Goal: Information Seeking & Learning: Learn about a topic

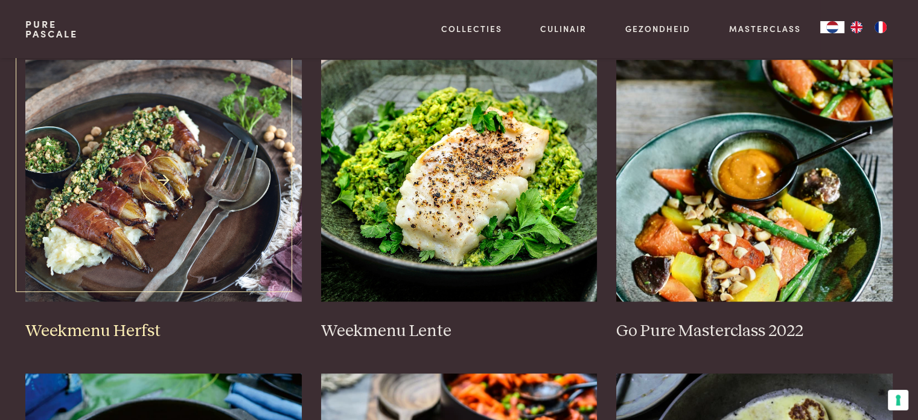
scroll to position [845, 0]
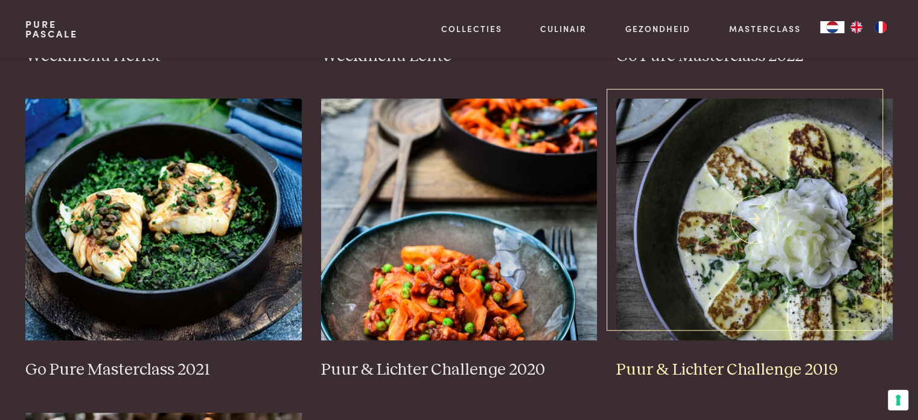
click at [664, 200] on img at bounding box center [755, 219] width 277 height 242
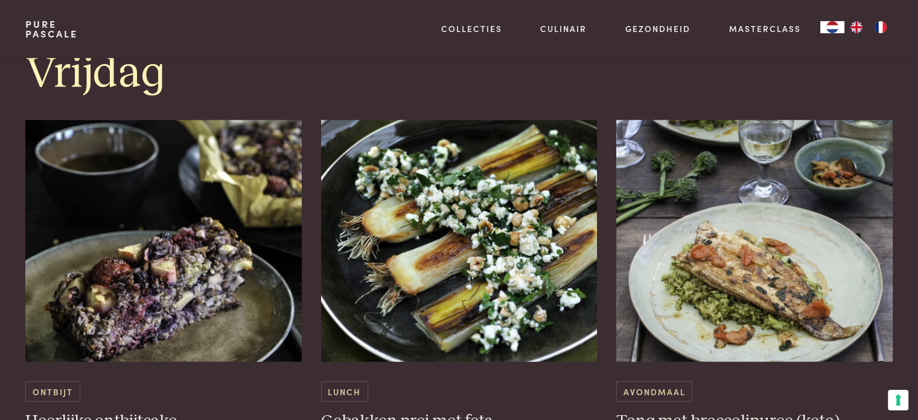
scroll to position [2597, 0]
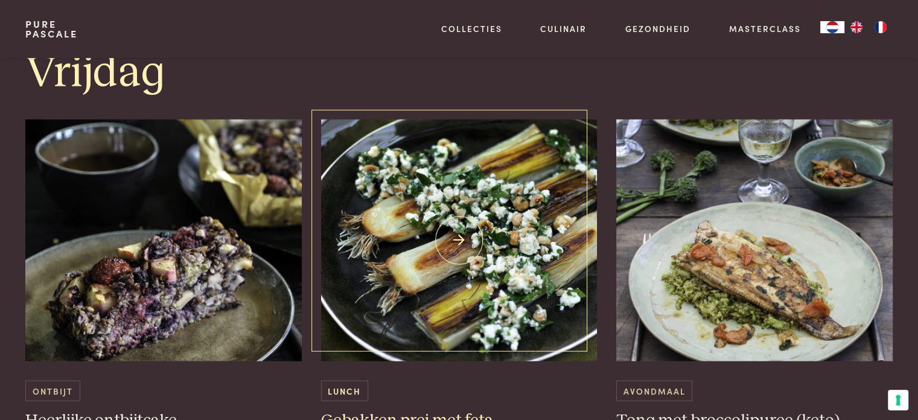
click at [466, 293] on img at bounding box center [459, 241] width 277 height 242
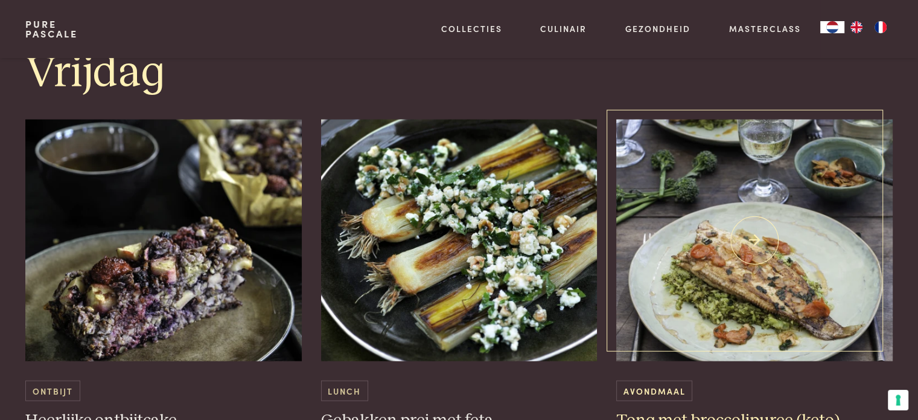
click at [707, 288] on img at bounding box center [755, 241] width 277 height 242
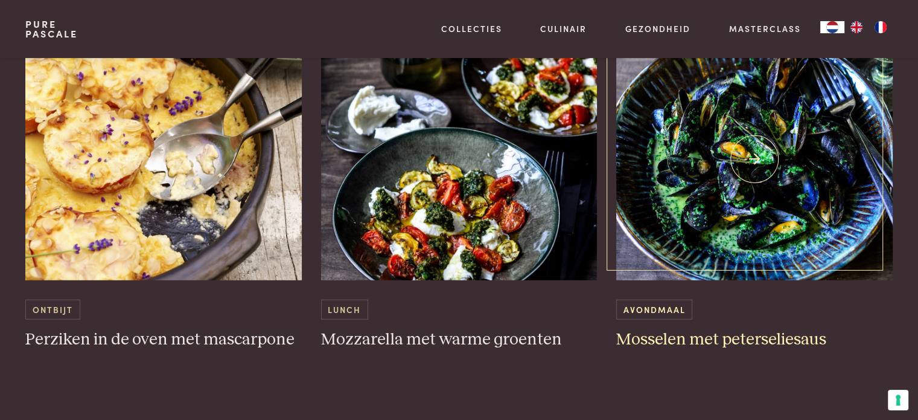
scroll to position [3080, 0]
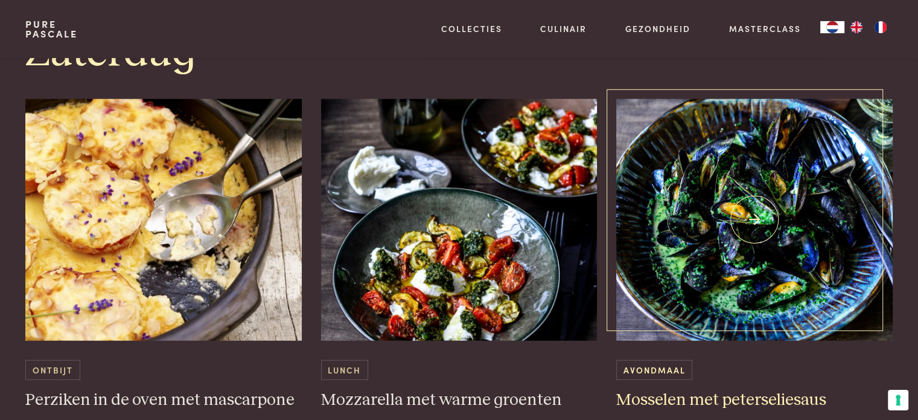
click at [697, 227] on img at bounding box center [755, 220] width 277 height 242
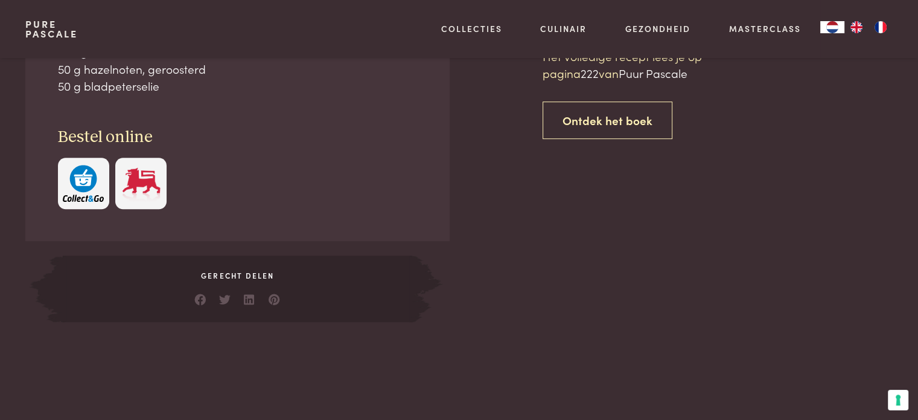
scroll to position [423, 0]
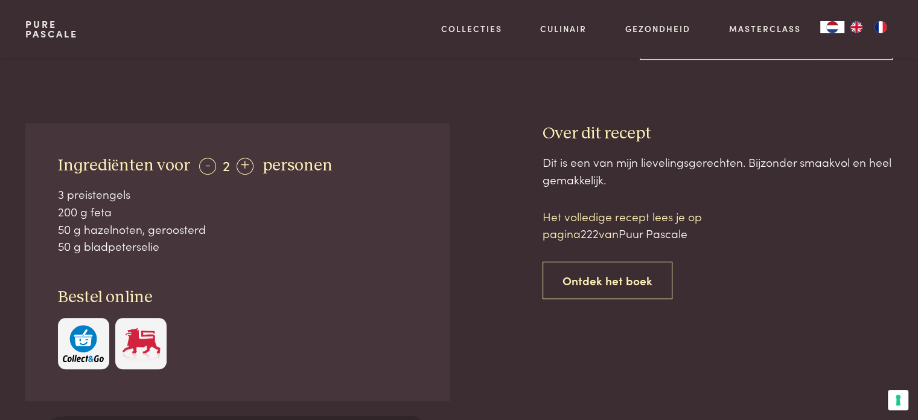
click at [95, 338] on img "button" at bounding box center [83, 343] width 41 height 37
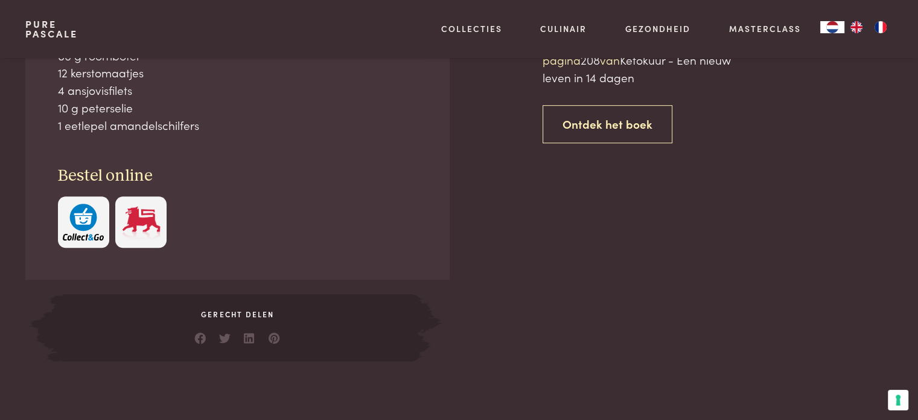
scroll to position [604, 0]
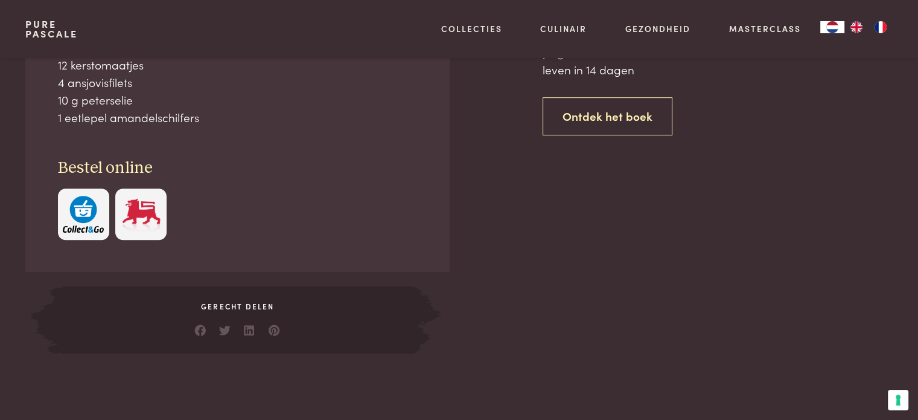
click at [82, 225] on img "button" at bounding box center [83, 214] width 41 height 37
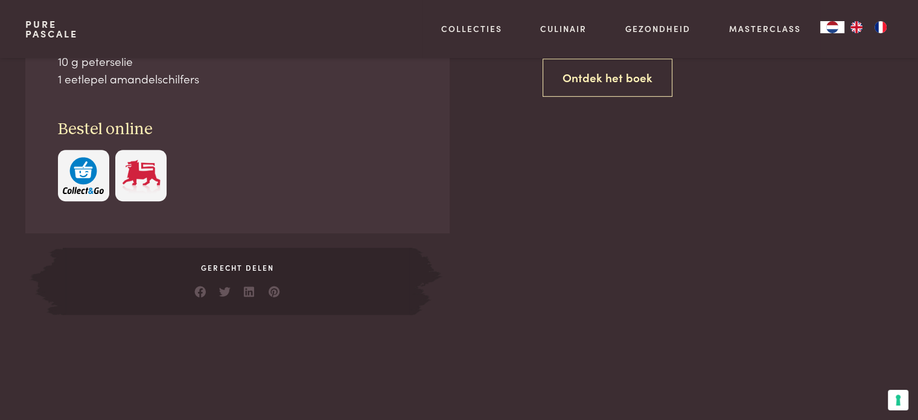
scroll to position [664, 0]
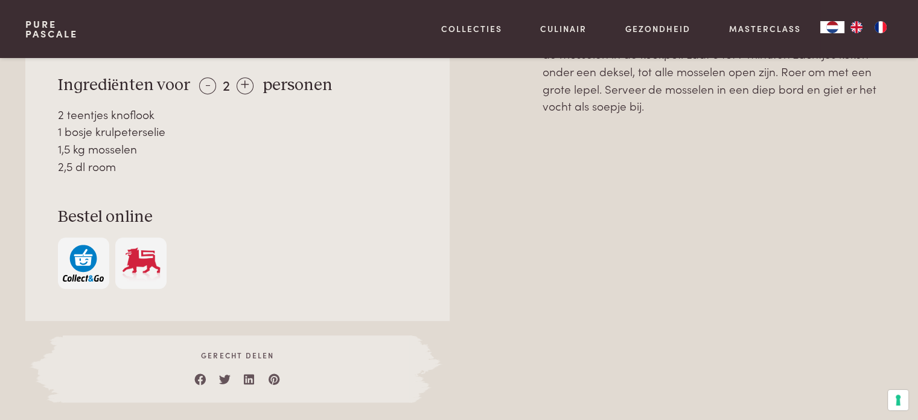
scroll to position [785, 0]
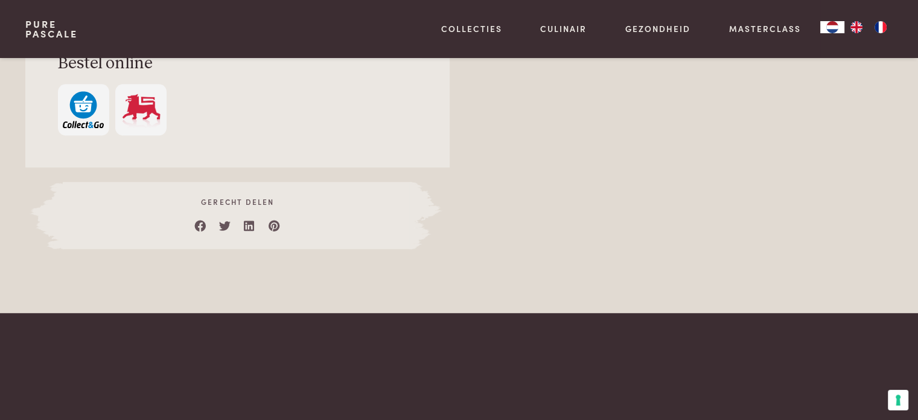
click at [80, 102] on img "button" at bounding box center [83, 109] width 41 height 37
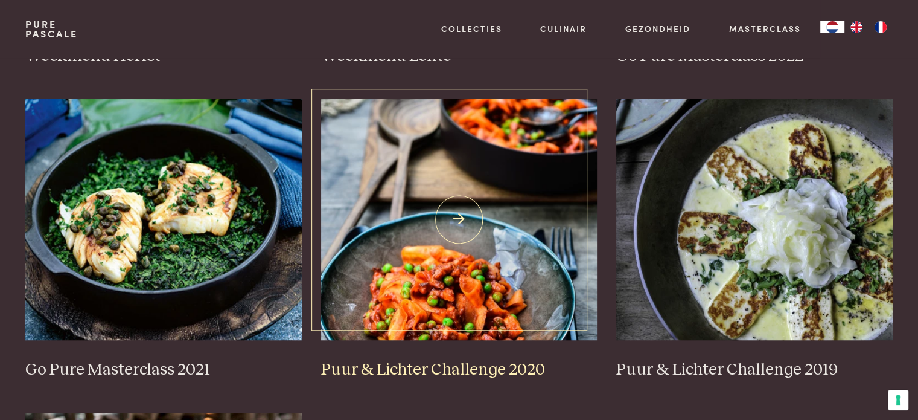
click at [521, 274] on img at bounding box center [459, 219] width 277 height 242
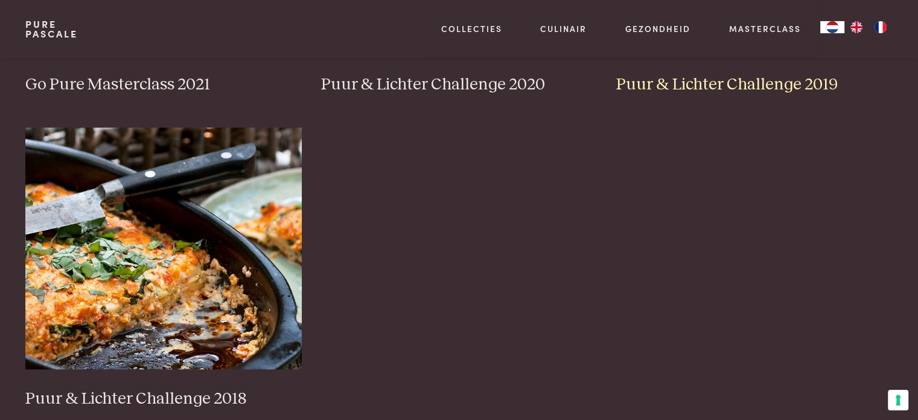
scroll to position [1147, 0]
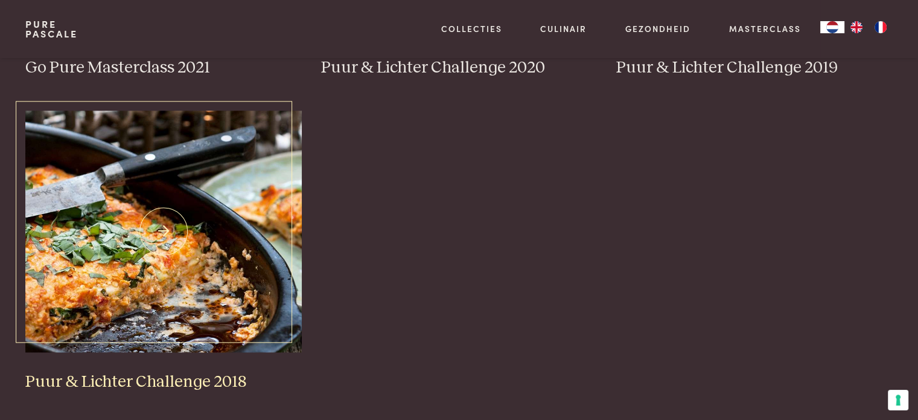
click at [282, 243] on img at bounding box center [163, 232] width 277 height 242
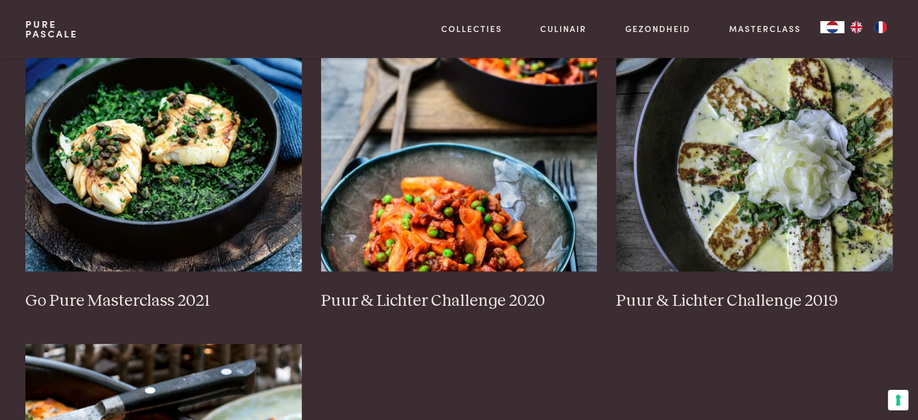
scroll to position [906, 0]
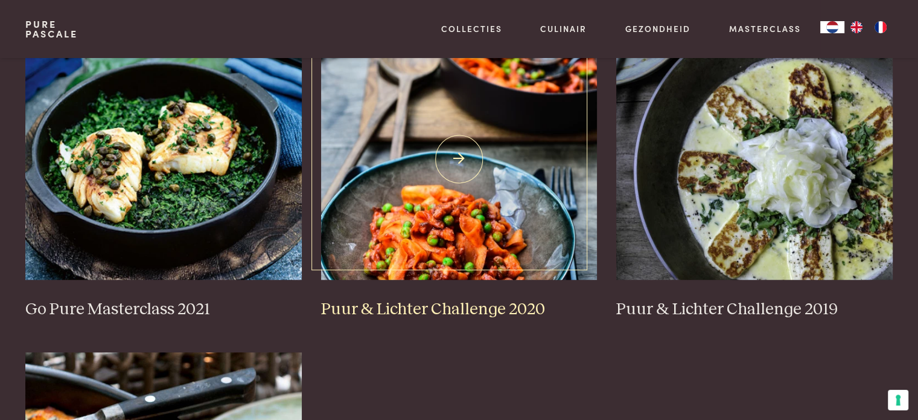
click at [493, 248] on img at bounding box center [459, 159] width 277 height 242
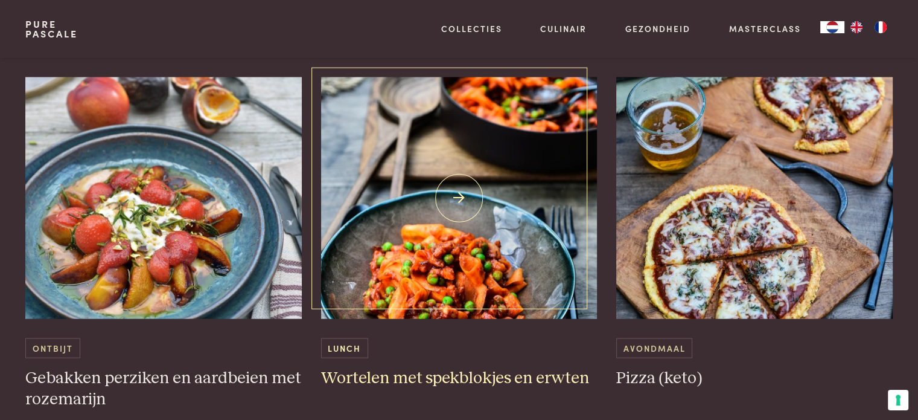
scroll to position [2657, 0]
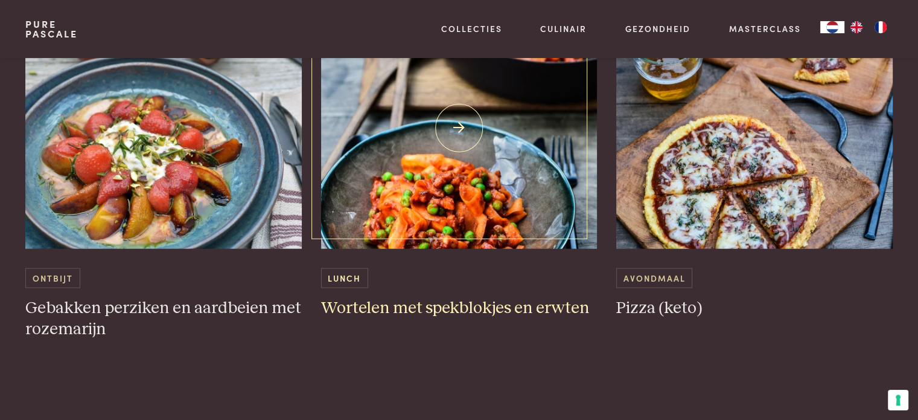
click at [498, 222] on img at bounding box center [459, 128] width 277 height 242
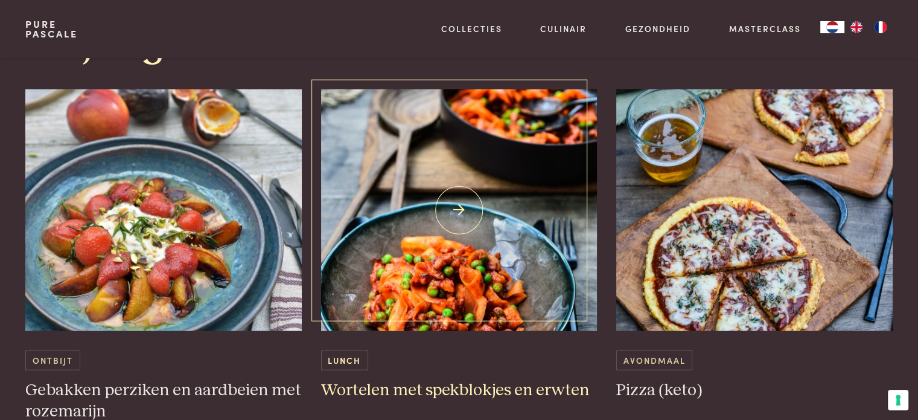
scroll to position [2597, 0]
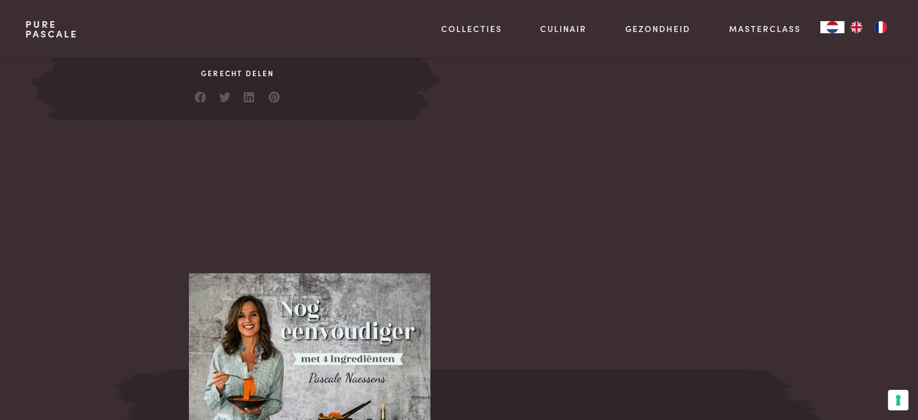
scroll to position [604, 0]
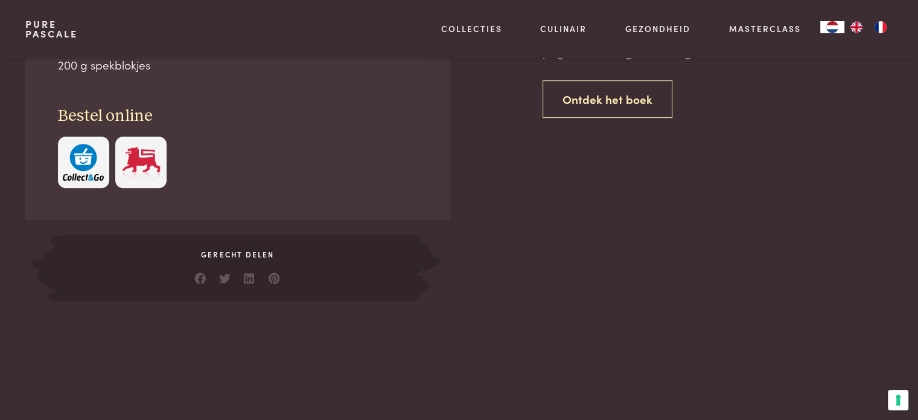
click at [90, 162] on img "button" at bounding box center [83, 162] width 41 height 37
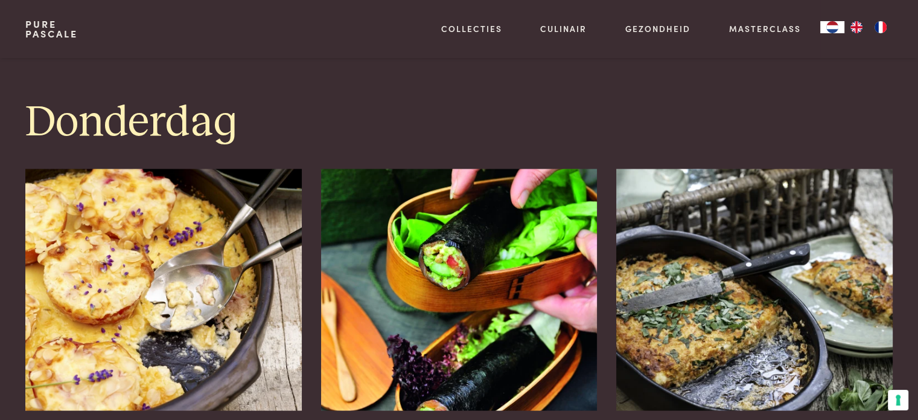
scroll to position [2476, 0]
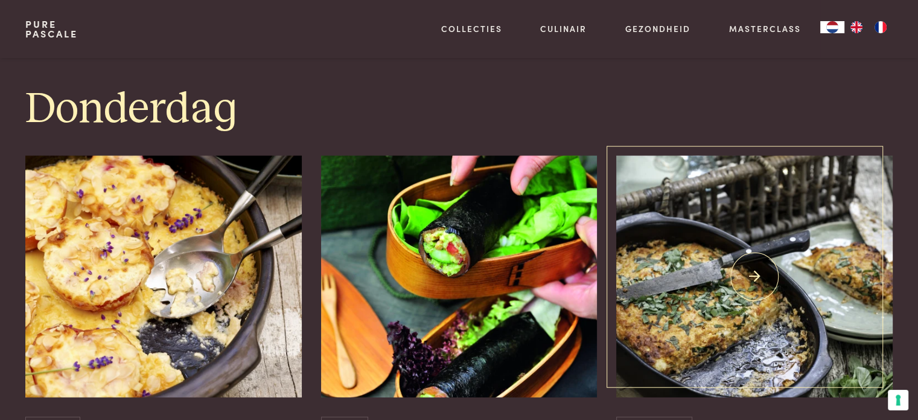
click at [783, 324] on img at bounding box center [755, 277] width 277 height 242
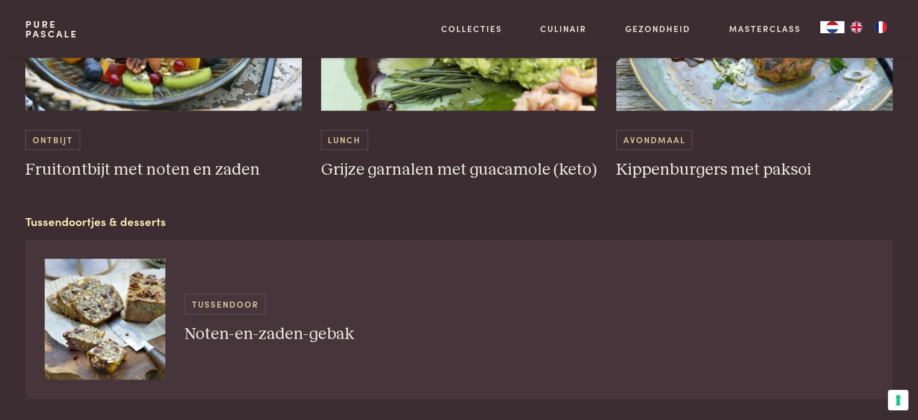
scroll to position [604, 0]
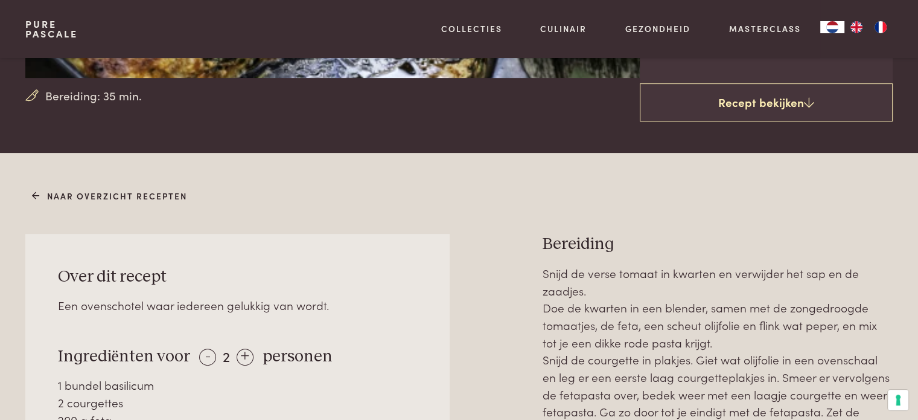
scroll to position [725, 0]
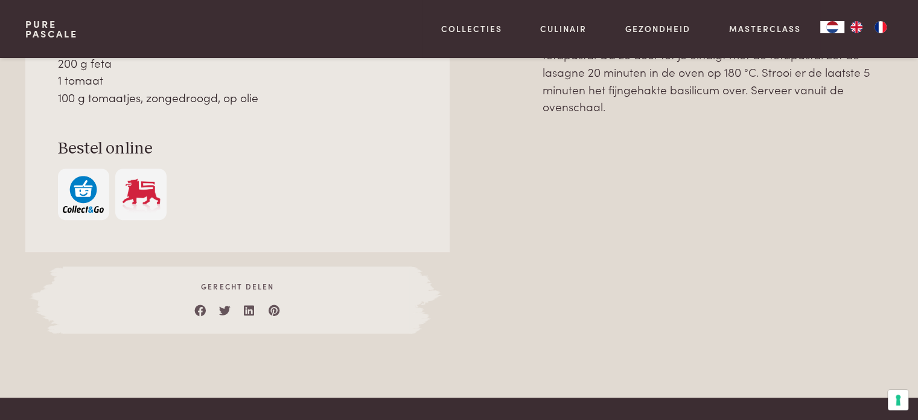
click at [74, 194] on img "button" at bounding box center [83, 194] width 41 height 37
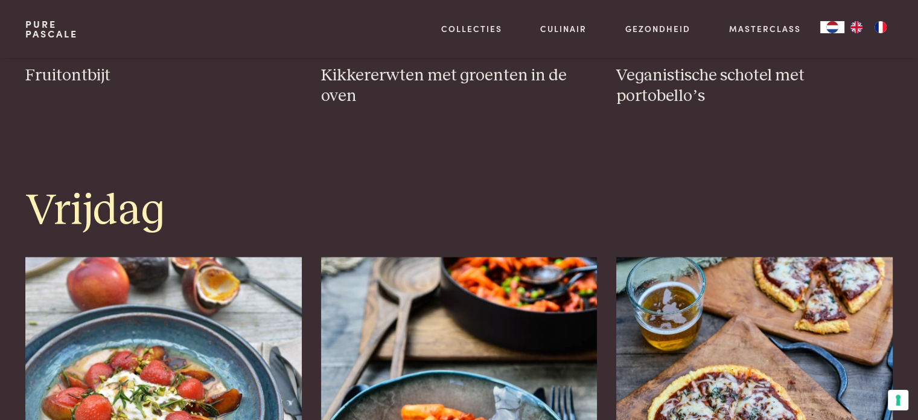
scroll to position [2597, 0]
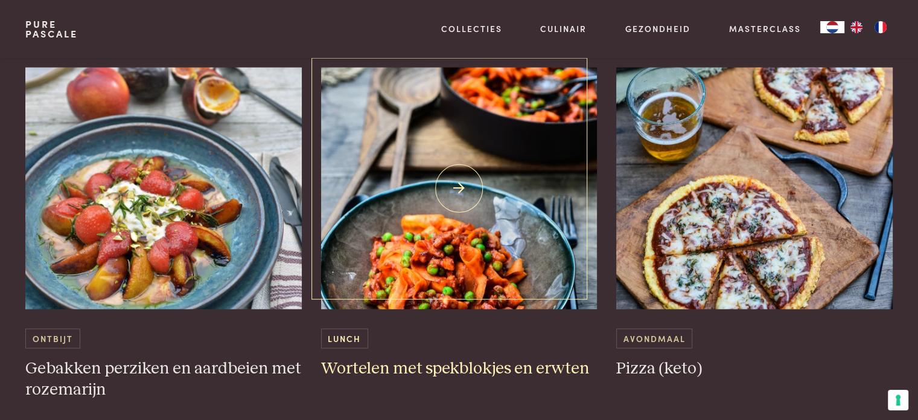
click at [545, 224] on img at bounding box center [459, 189] width 277 height 242
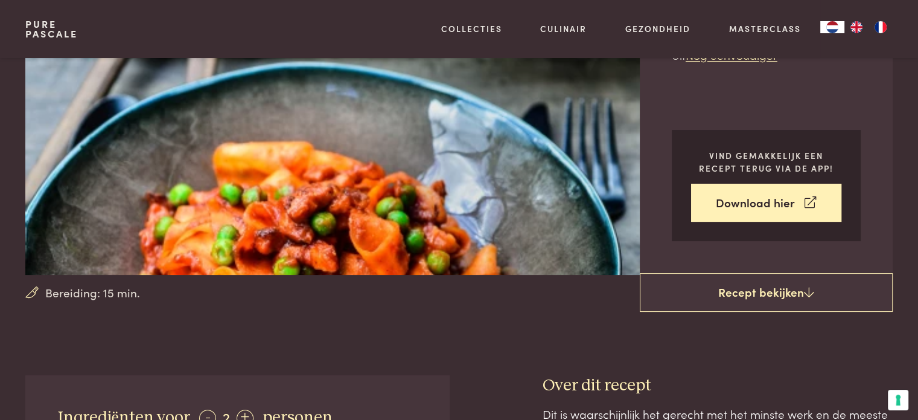
scroll to position [181, 0]
